Goal: Task Accomplishment & Management: Use online tool/utility

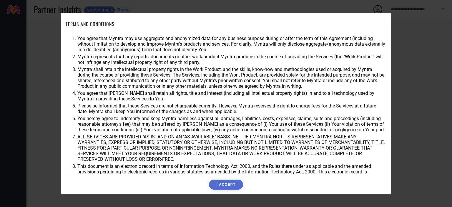
click at [235, 185] on button "I ACCEPT" at bounding box center [226, 184] width 34 height 10
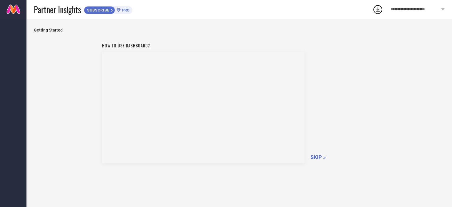
click at [315, 157] on span "SKIP »" at bounding box center [317, 157] width 15 height 6
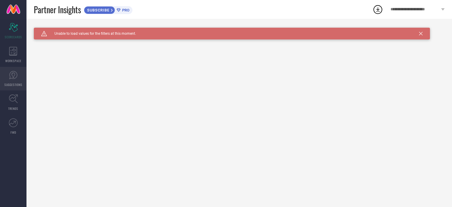
click at [16, 78] on icon at bounding box center [13, 75] width 9 height 9
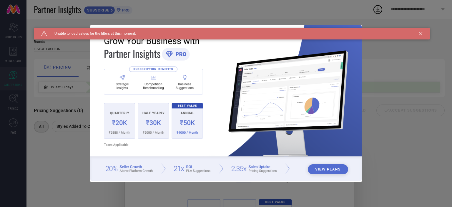
click at [321, 169] on button "View Plans" at bounding box center [328, 169] width 40 height 10
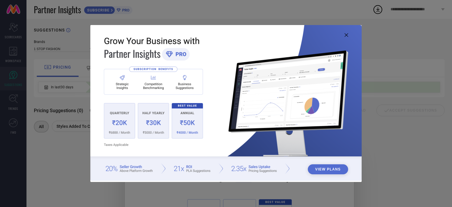
click at [345, 34] on icon at bounding box center [346, 35] width 4 height 4
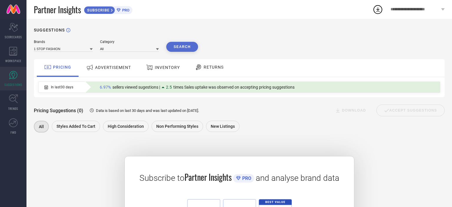
click at [107, 71] on div "ADVERTISEMENT" at bounding box center [109, 67] width 48 height 11
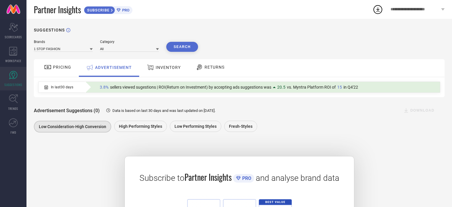
click at [159, 67] on span "INVENTORY" at bounding box center [168, 67] width 25 height 5
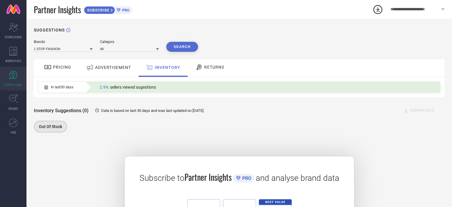
click at [122, 69] on span "ADVERTISEMENT" at bounding box center [113, 67] width 36 height 5
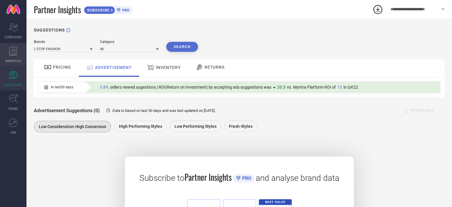
click at [16, 51] on icon at bounding box center [13, 51] width 8 height 9
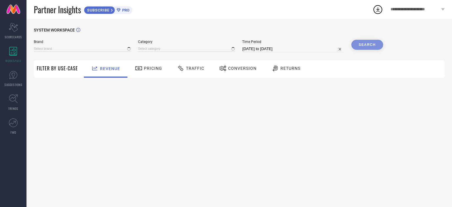
type input "1 STOP FASHION"
type input "All"
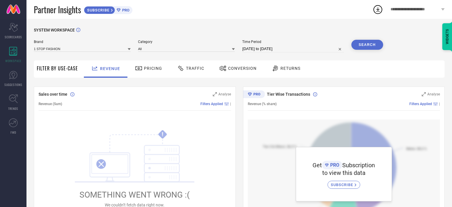
click at [147, 67] on span "Pricing" at bounding box center [153, 68] width 18 height 5
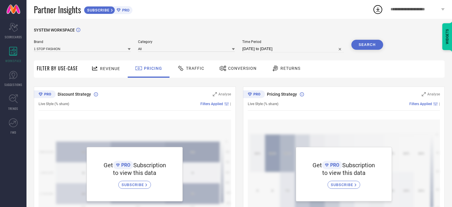
click at [201, 74] on div "Traffic" at bounding box center [191, 68] width 42 height 17
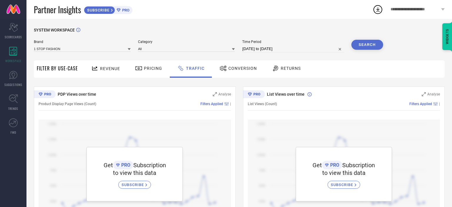
click at [231, 69] on span "Conversion" at bounding box center [242, 68] width 29 height 5
